Goal: Find specific page/section: Find specific page/section

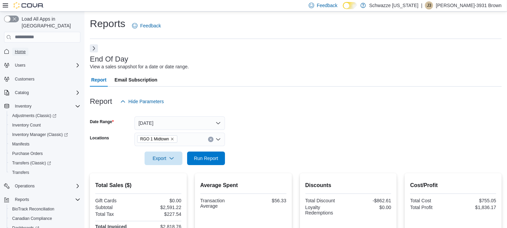
click at [23, 48] on span "Home" at bounding box center [20, 52] width 11 height 8
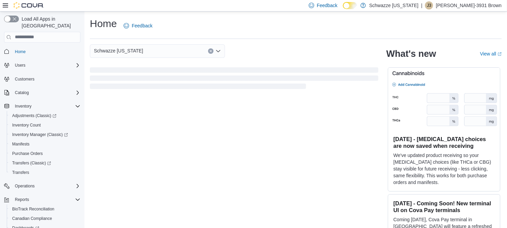
drag, startPoint x: 89, startPoint y: 50, endPoint x: 96, endPoint y: 51, distance: 6.8
click at [95, 51] on div "Load All Apps in New Hub Home Users Customers Catalog Inventory Adjustments (Cl…" at bounding box center [253, 126] width 507 height 231
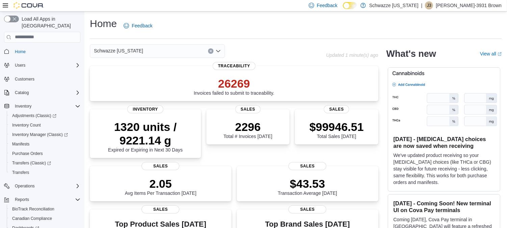
click at [62, 24] on div "Load All Apps in [GEOGRAPHIC_DATA]" at bounding box center [42, 29] width 76 height 27
click at [63, 32] on input "search" at bounding box center [42, 37] width 76 height 11
click at [52, 32] on input "search" at bounding box center [42, 37] width 76 height 11
click at [31, 33] on input "search" at bounding box center [42, 37] width 76 height 11
click at [28, 132] on span "Inventory Manager (Classic)" at bounding box center [40, 134] width 56 height 5
